Goal: Transaction & Acquisition: Book appointment/travel/reservation

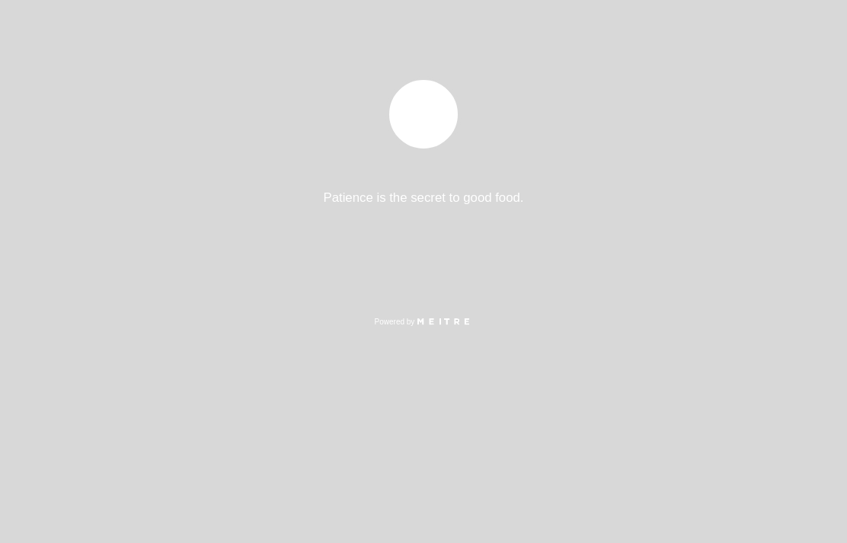
select select "es"
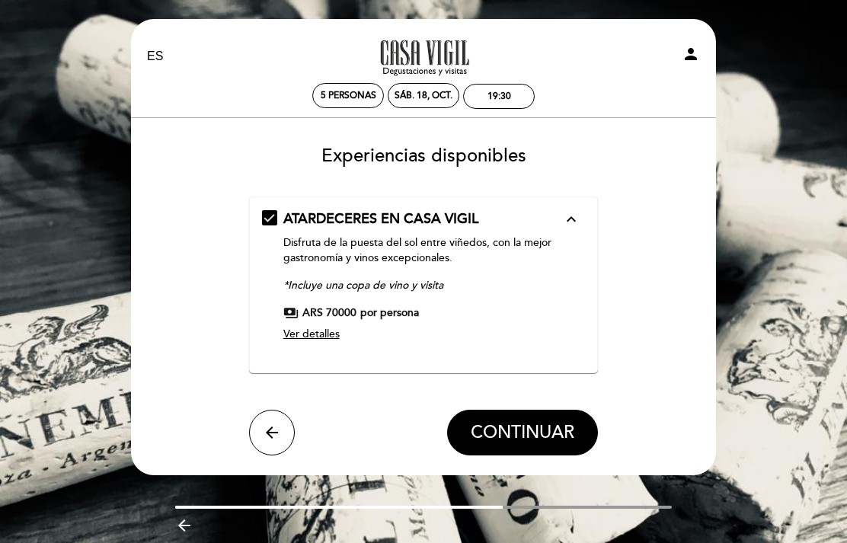
click at [308, 340] on span "Ver detalles" at bounding box center [311, 333] width 56 height 13
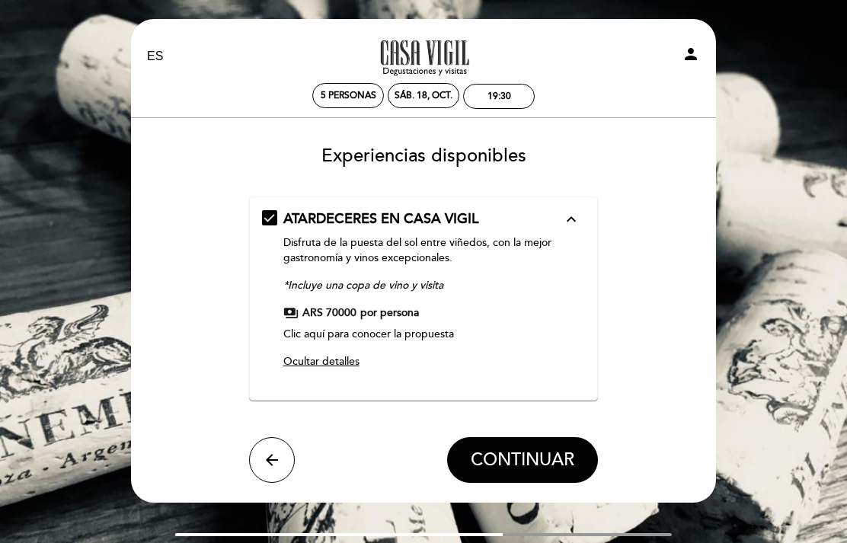
click at [416, 330] on link "Clic aquí para conocer la propuesta" at bounding box center [368, 333] width 171 height 13
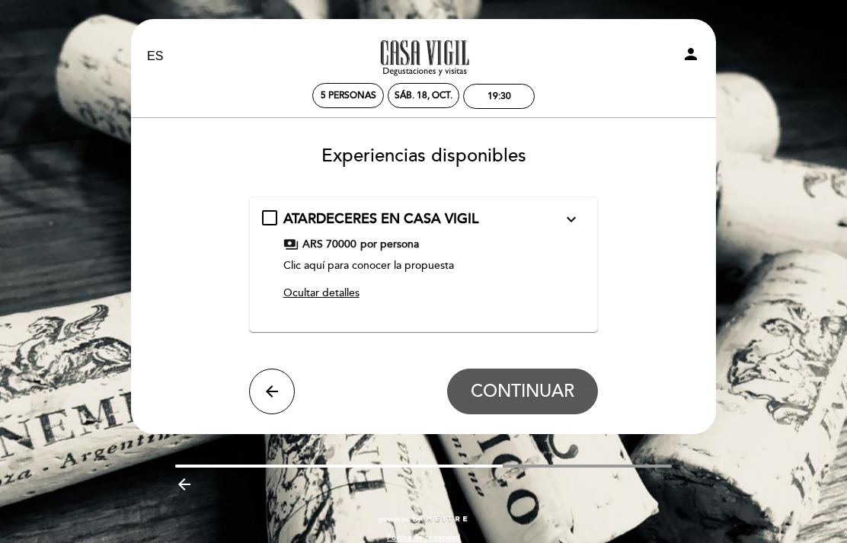
click at [563, 221] on icon "expand_more" at bounding box center [571, 219] width 18 height 18
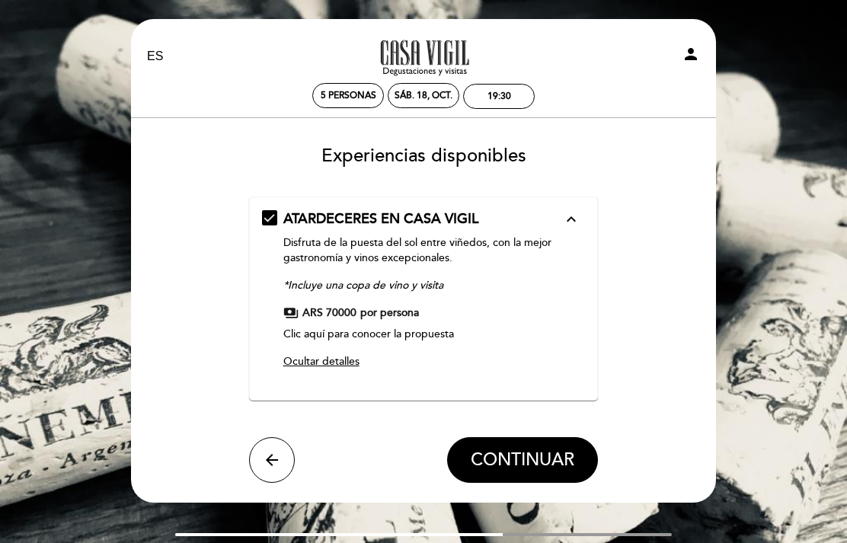
click at [525, 456] on span "CONTINUAR" at bounding box center [523, 459] width 104 height 21
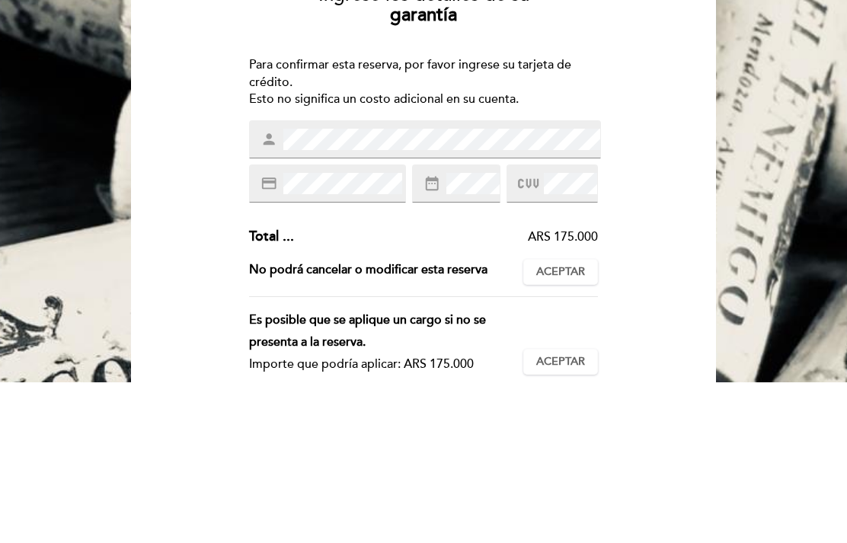
click at [649, 191] on div "Ingrese los detalles de su garantía Para confirmar esta reserva, por favor ingr…" at bounding box center [423, 435] width 563 height 602
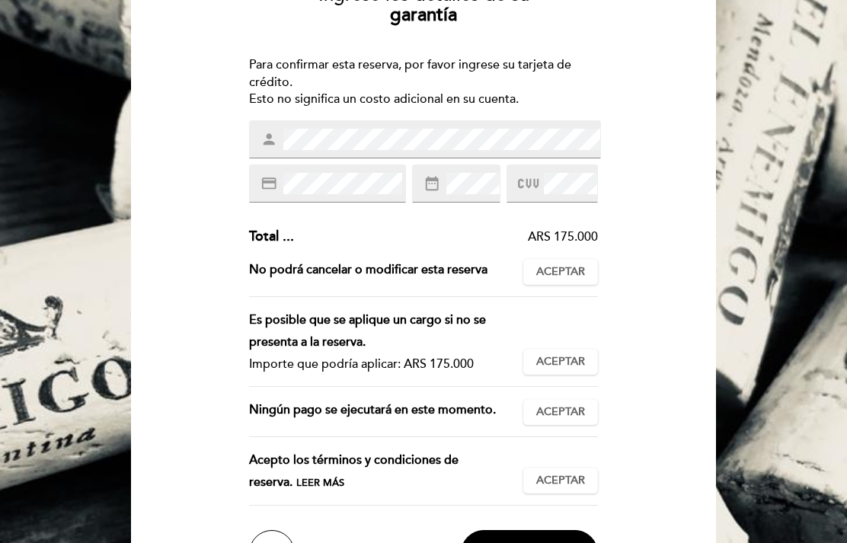
click at [571, 275] on span "Aceptar" at bounding box center [560, 272] width 49 height 16
click at [559, 354] on span "Aceptar" at bounding box center [560, 362] width 49 height 16
click at [570, 409] on span "Aceptar" at bounding box center [560, 412] width 49 height 16
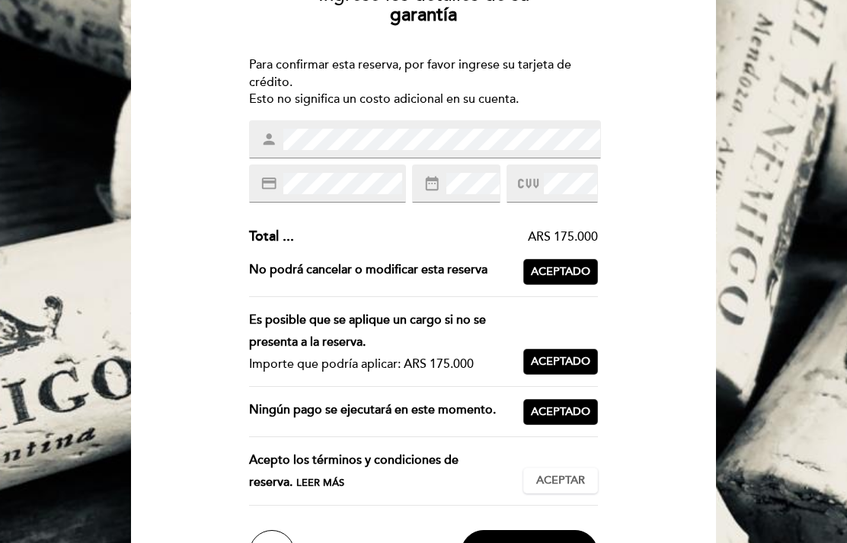
click at [576, 476] on span "Aceptar" at bounding box center [560, 481] width 49 height 16
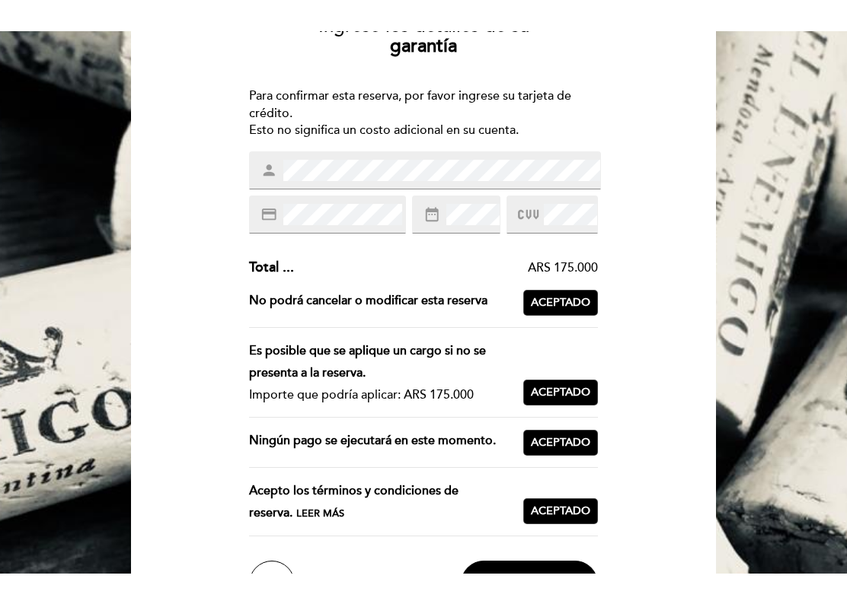
scroll to position [269, 0]
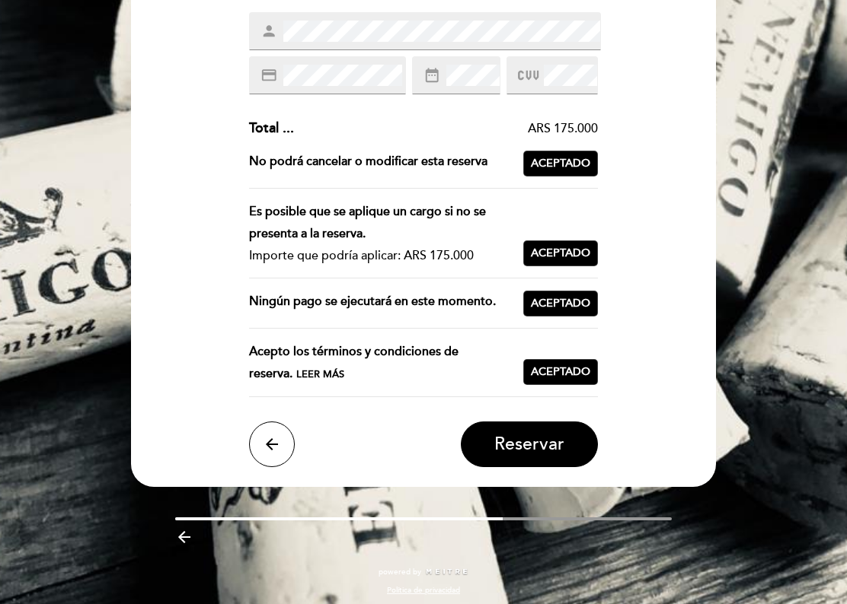
click at [549, 441] on span "Reservar" at bounding box center [529, 444] width 70 height 21
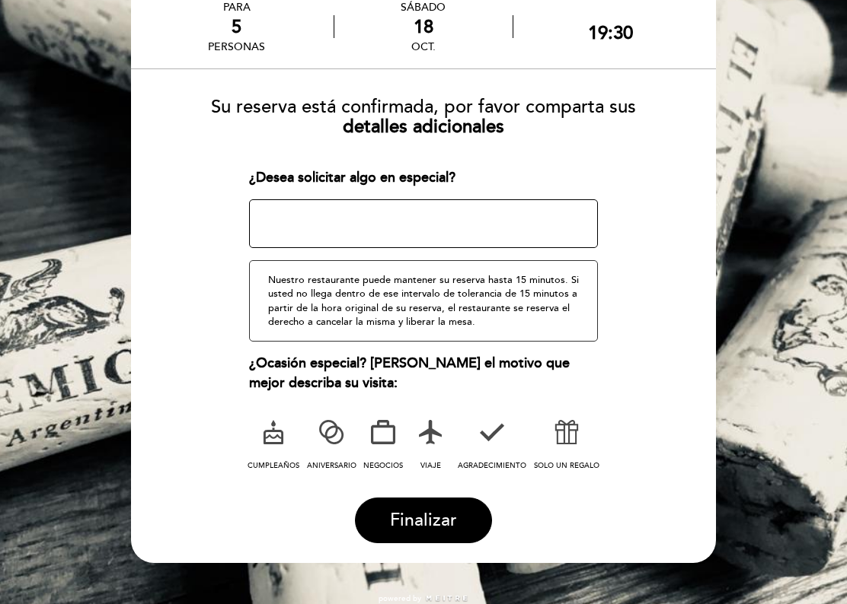
scroll to position [120, 0]
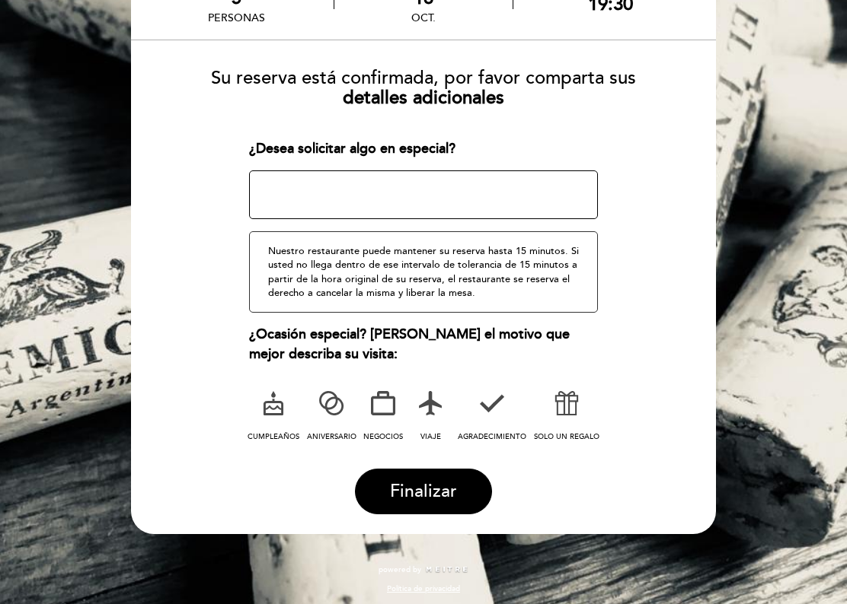
click at [435, 408] on icon at bounding box center [430, 404] width 40 height 40
click at [438, 483] on span "Finalizar" at bounding box center [423, 491] width 67 height 21
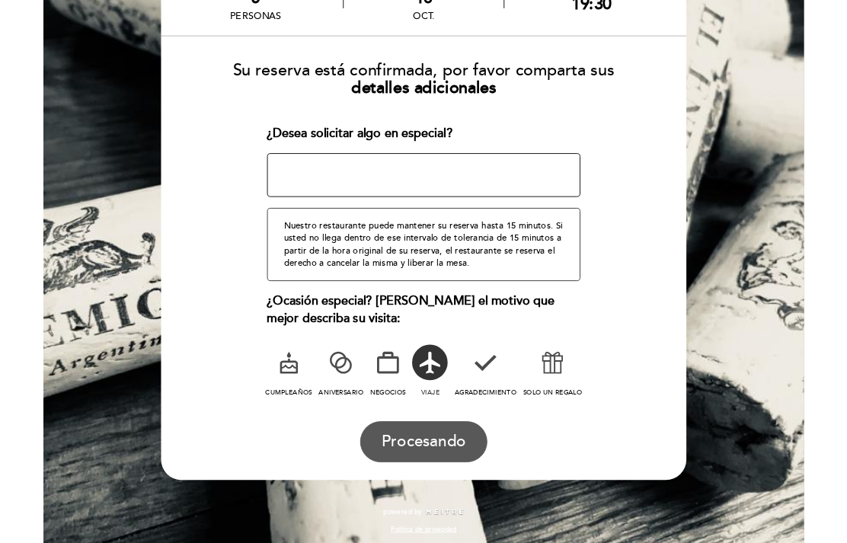
scroll to position [0, 0]
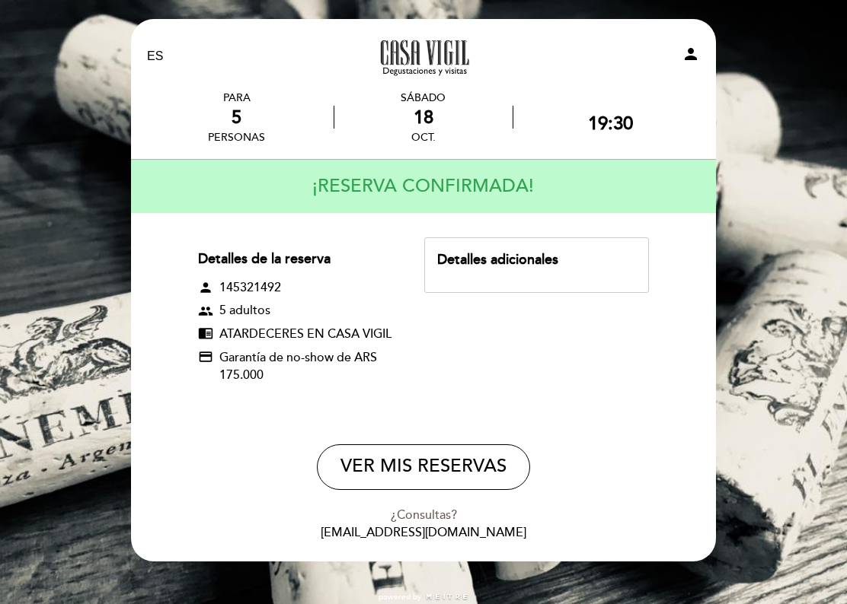
click at [574, 265] on div "Detalles adicionales" at bounding box center [536, 260] width 199 height 20
click at [816, 145] on div "EN ES PT A la tarde en [GEOGRAPHIC_DATA][PERSON_NAME] person PARA 5 personas [D…" at bounding box center [423, 318] width 847 height 637
click at [791, 167] on div "EN ES PT A la tarde en [GEOGRAPHIC_DATA][PERSON_NAME] person PARA 5 personas [D…" at bounding box center [423, 318] width 847 height 637
click at [780, 203] on div "EN ES PT A la tarde en [GEOGRAPHIC_DATA][PERSON_NAME] person PARA 5 personas [D…" at bounding box center [423, 318] width 847 height 637
